Goal: Information Seeking & Learning: Learn about a topic

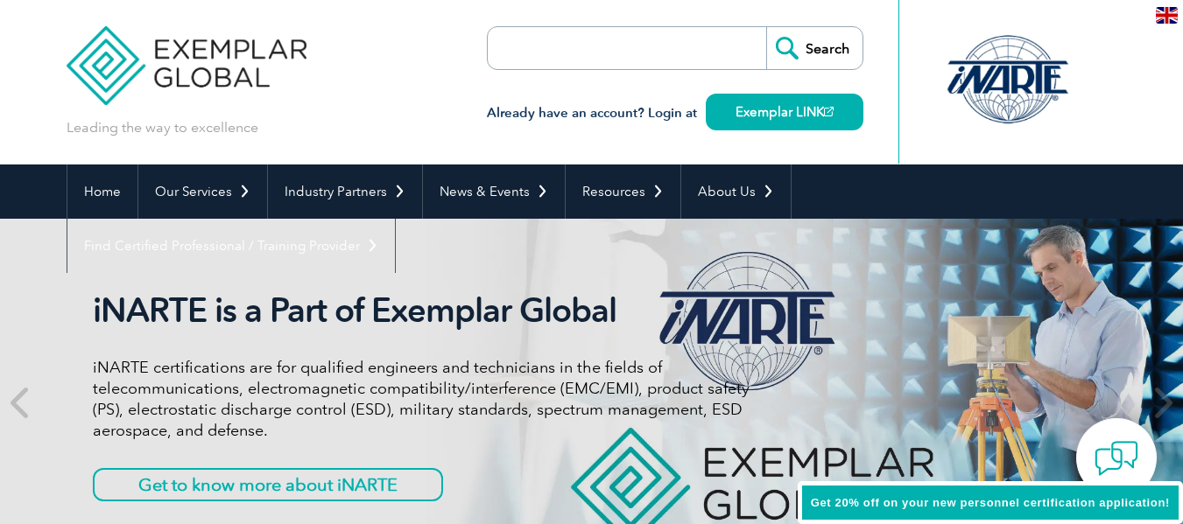
drag, startPoint x: 1072, startPoint y: 34, endPoint x: 1144, endPoint y: 117, distance: 109.9
click at [1144, 117] on header "Leading the way to excellence Search Already have an account? Login at Exemplar…" at bounding box center [591, 82] width 1183 height 165
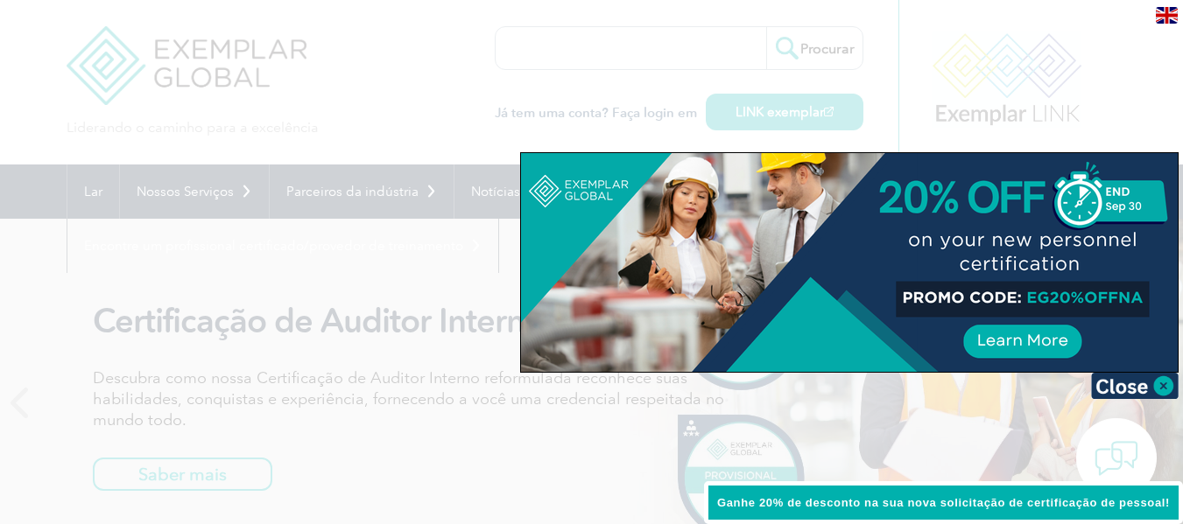
scroll to position [88, 0]
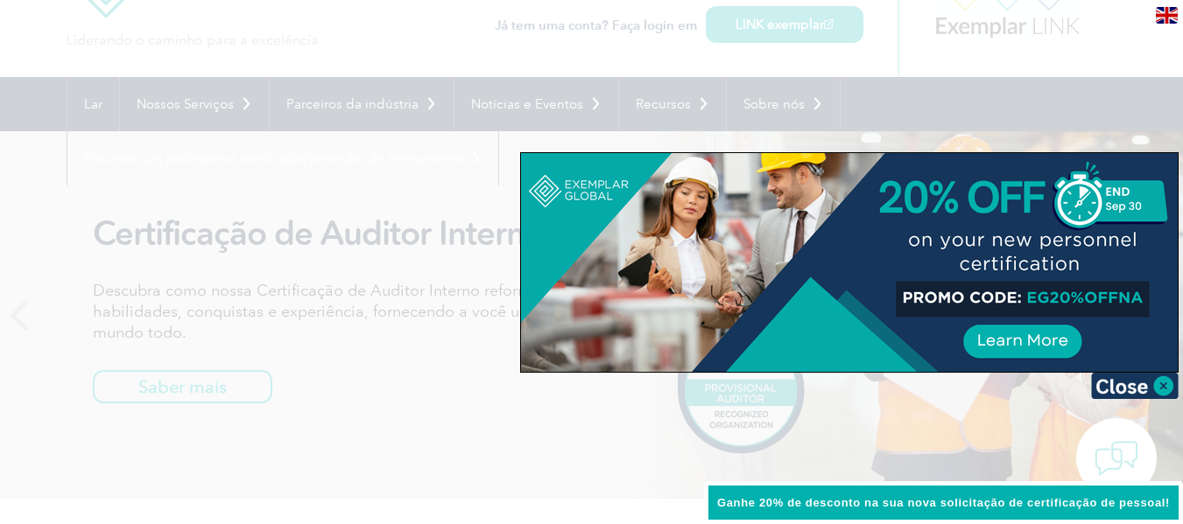
click at [692, 123] on div at bounding box center [591, 262] width 1183 height 524
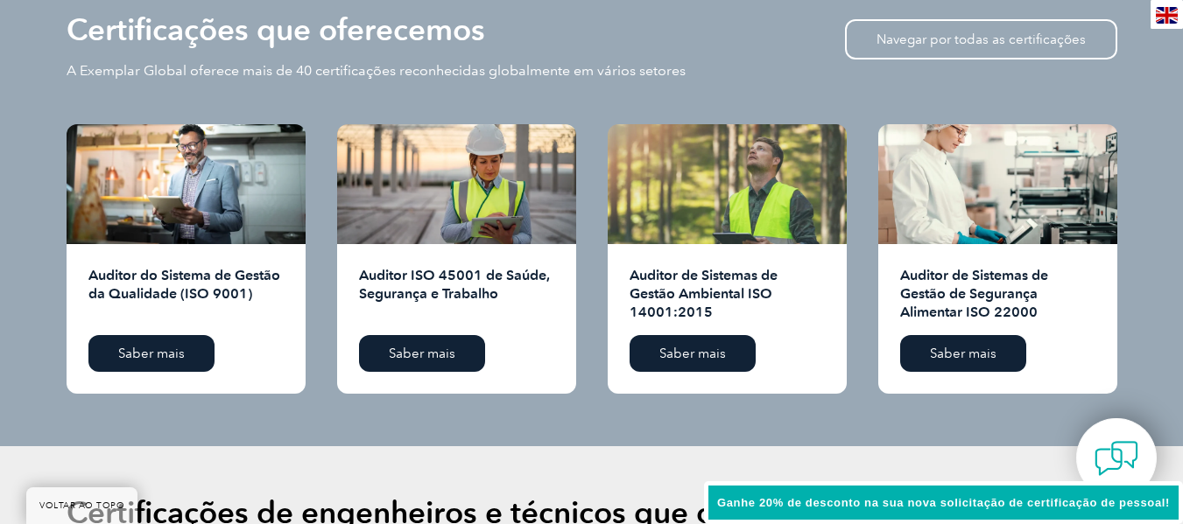
scroll to position [1839, 0]
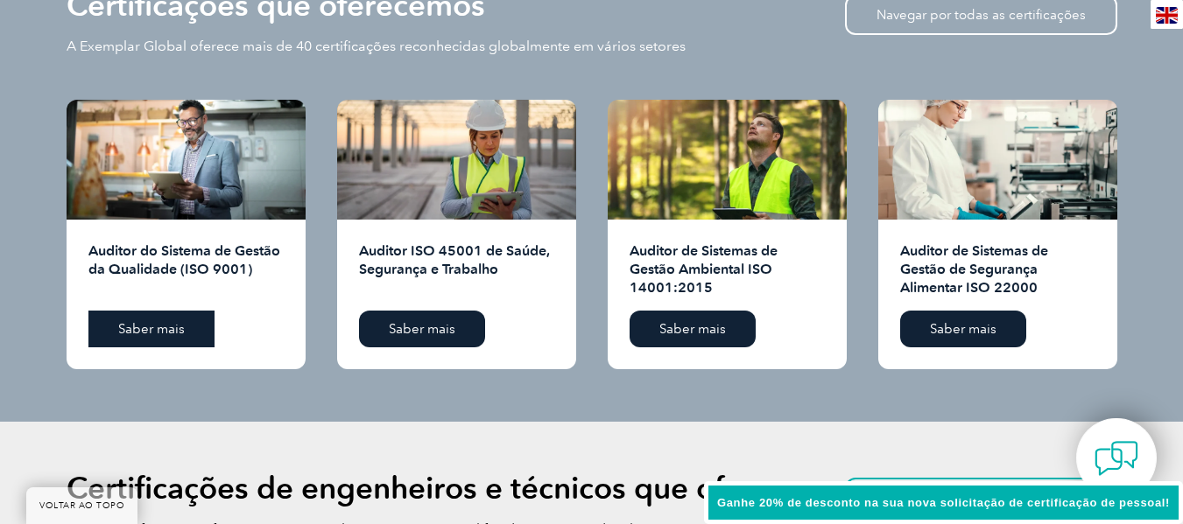
click at [133, 321] on font "Saber mais" at bounding box center [151, 329] width 67 height 16
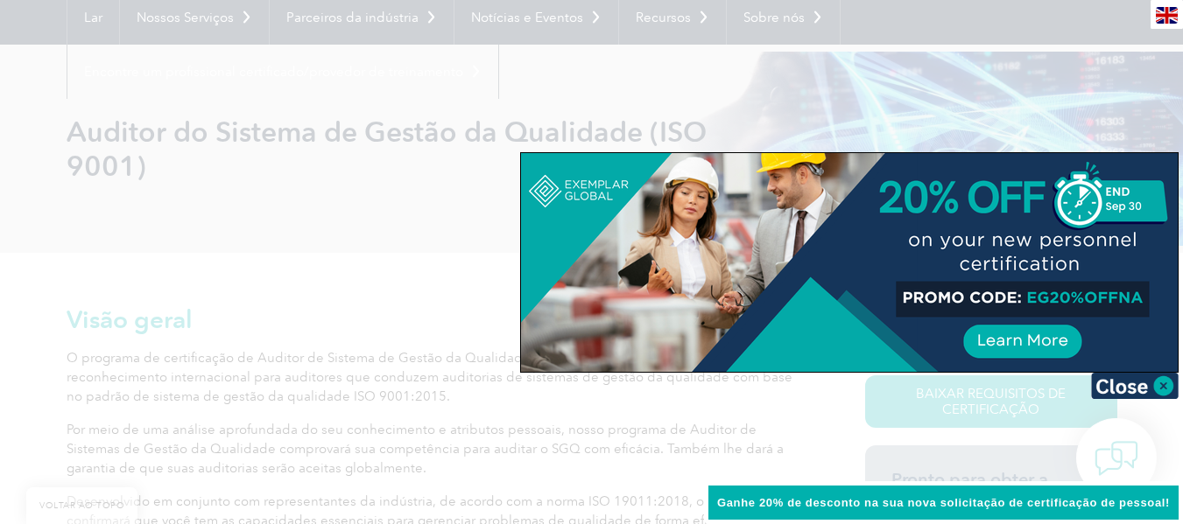
scroll to position [175, 0]
click at [1169, 384] on img at bounding box center [1135, 386] width 88 height 26
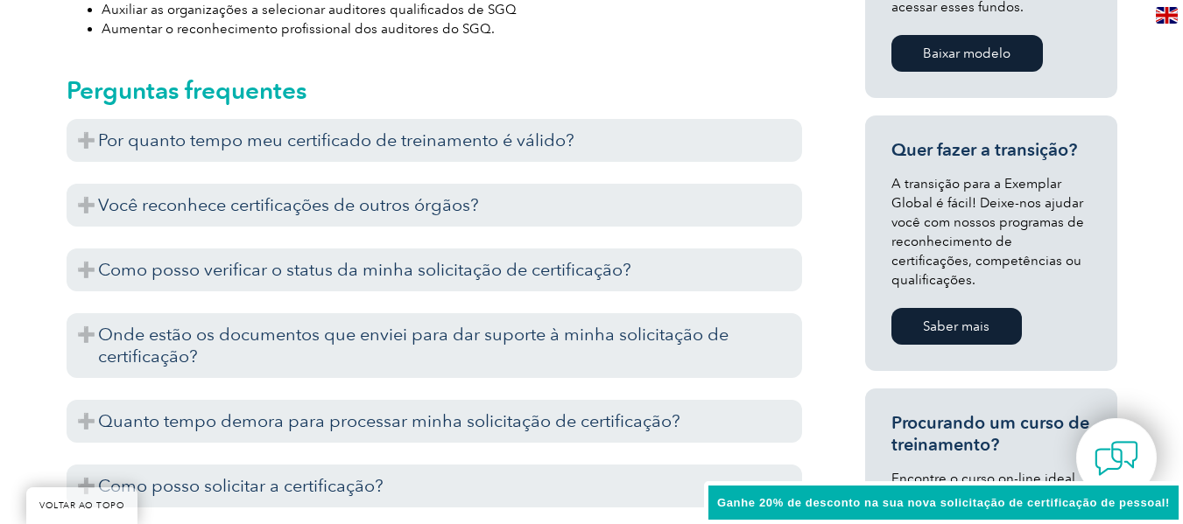
scroll to position [1138, 0]
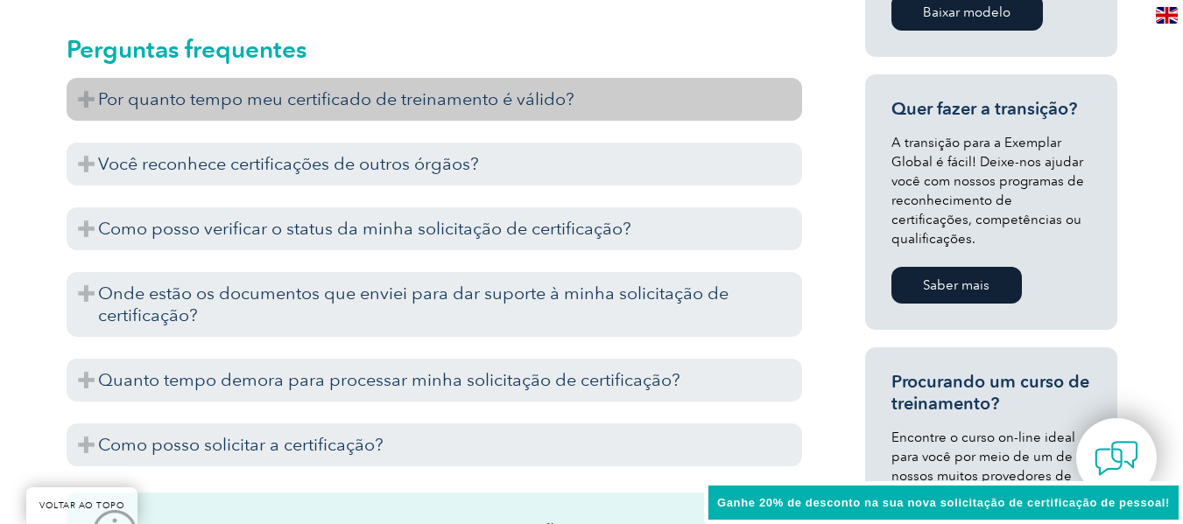
click at [670, 118] on h3 "Por quanto tempo meu certificado de treinamento é válido?" at bounding box center [434, 99] width 735 height 43
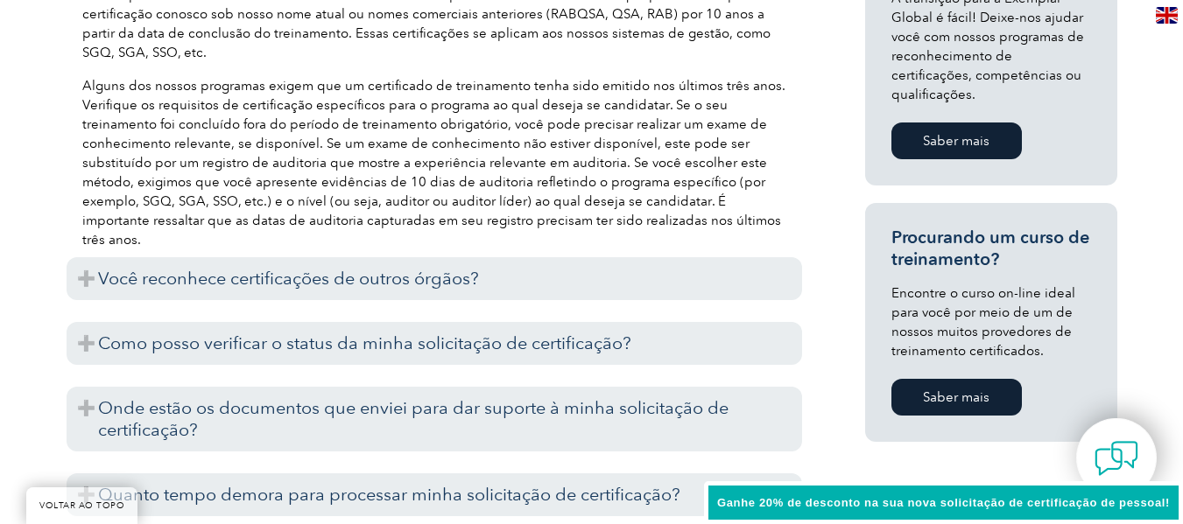
scroll to position [1313, 0]
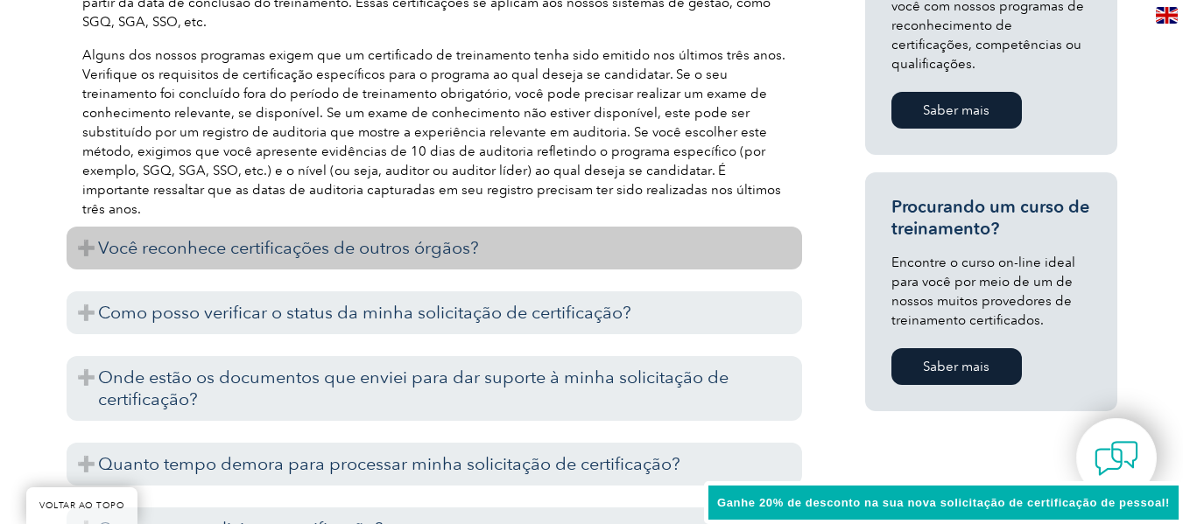
click at [105, 243] on font "Você reconhece certificações de outros órgãos?" at bounding box center [288, 247] width 381 height 21
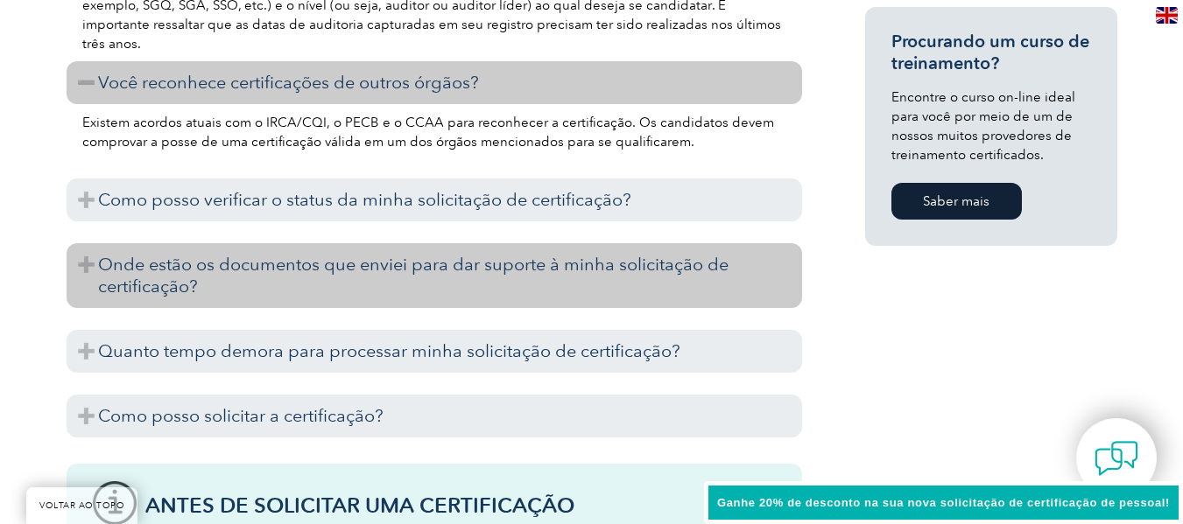
scroll to position [1489, 0]
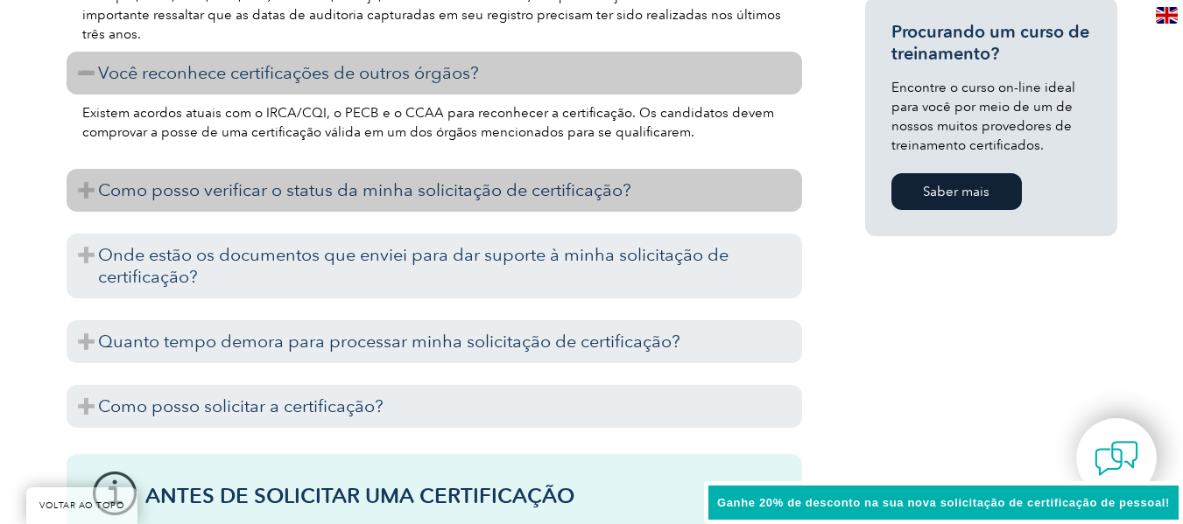
click at [91, 192] on h3 "Como posso verificar o status da minha solicitação de certificação?" at bounding box center [434, 190] width 735 height 43
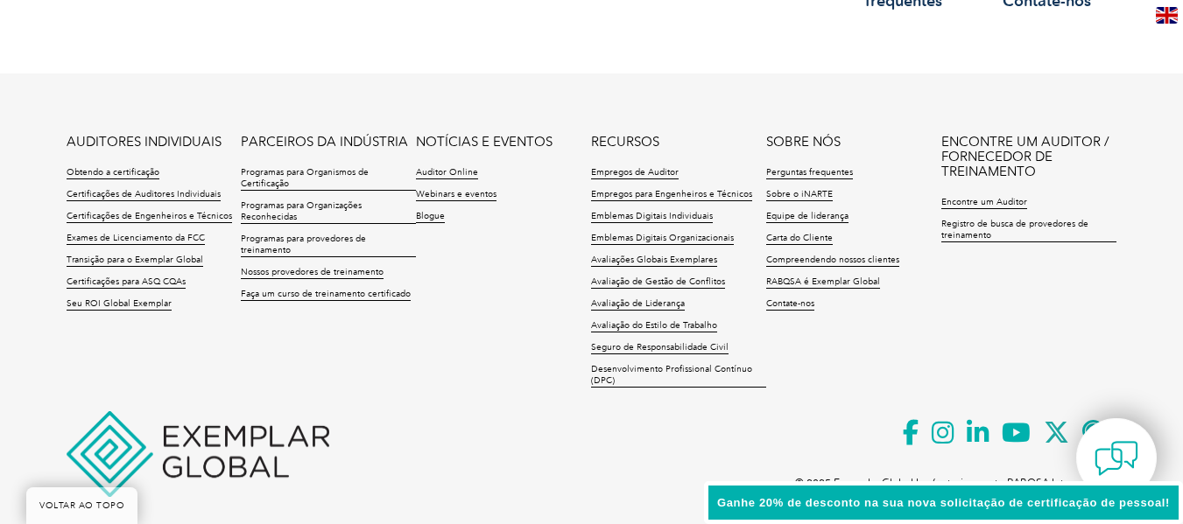
scroll to position [3152, 0]
